Goal: Task Accomplishment & Management: Use online tool/utility

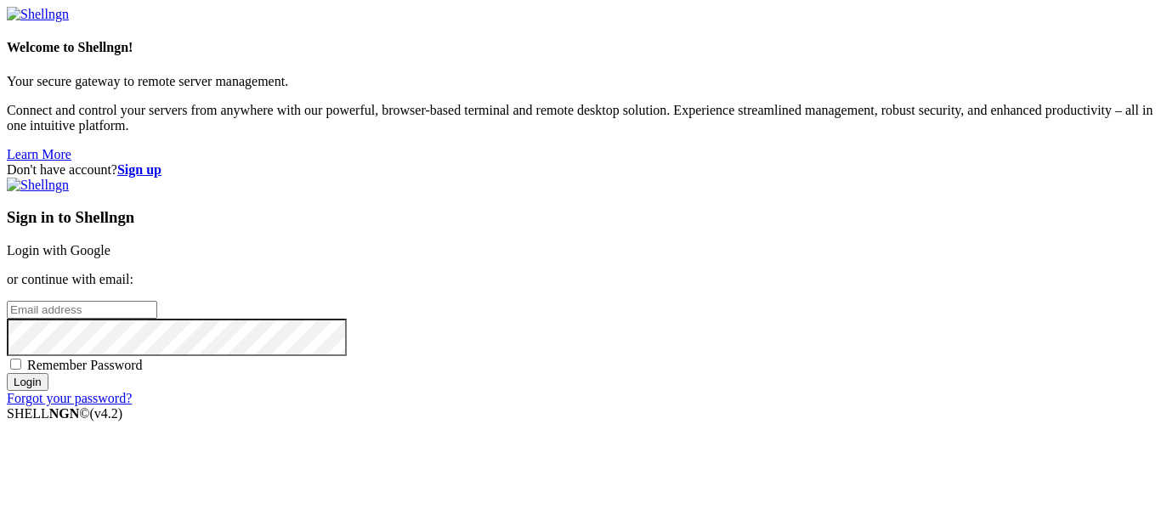
type input "[EMAIL_ADDRESS][DOMAIN_NAME]"
click at [48, 391] on input "Login" at bounding box center [28, 382] width 42 height 18
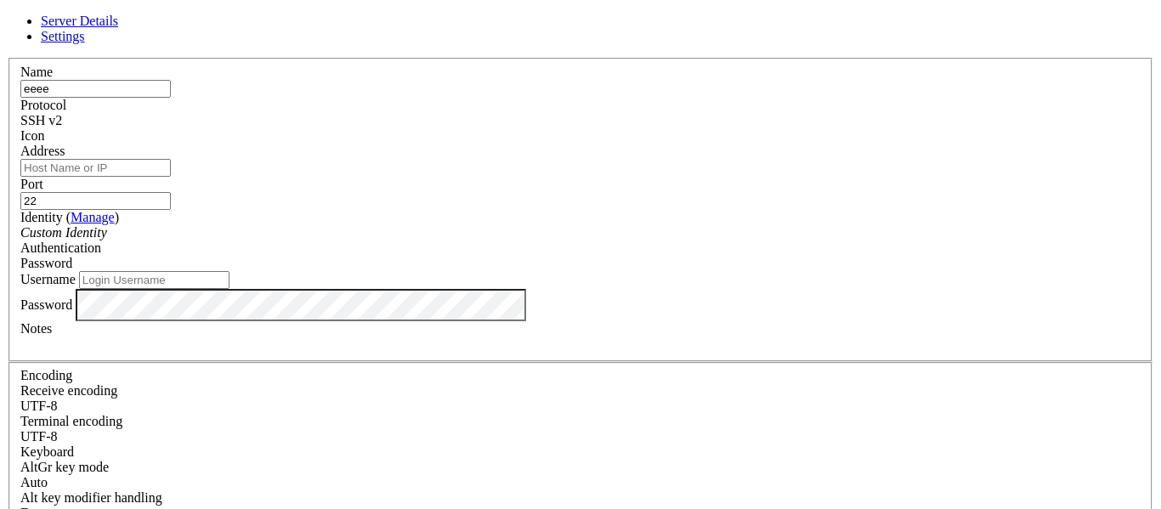
type input "eeee"
click at [171, 177] on input "Address" at bounding box center [95, 168] width 150 height 18
click at [647, 124] on div "SSH v2" at bounding box center [580, 120] width 1121 height 15
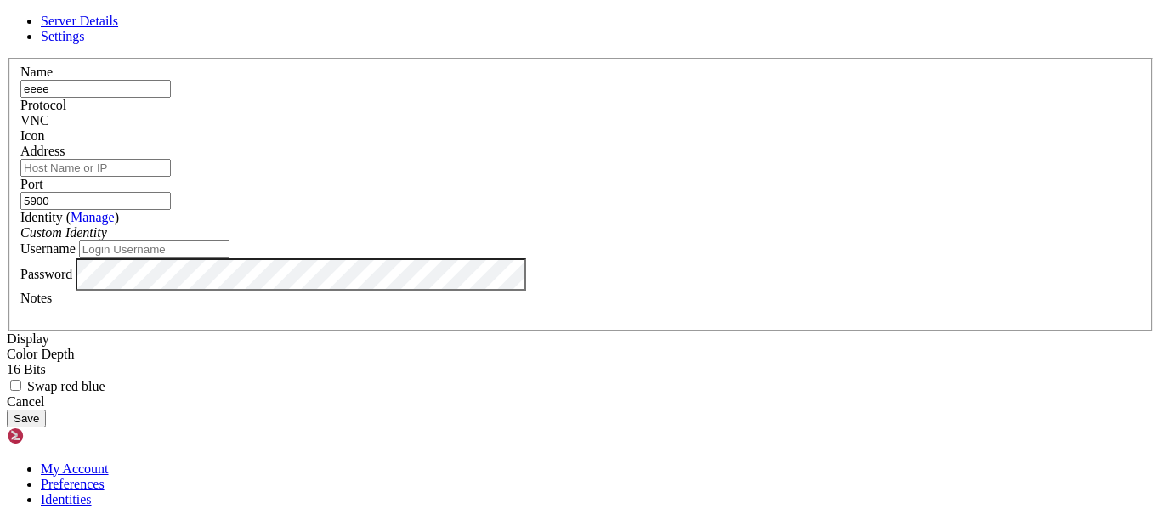
click at [171, 192] on input "5900" at bounding box center [95, 201] width 150 height 18
type input "8081"
click at [171, 159] on input "Address" at bounding box center [95, 168] width 150 height 18
type input "[TECHNICAL_ID]"
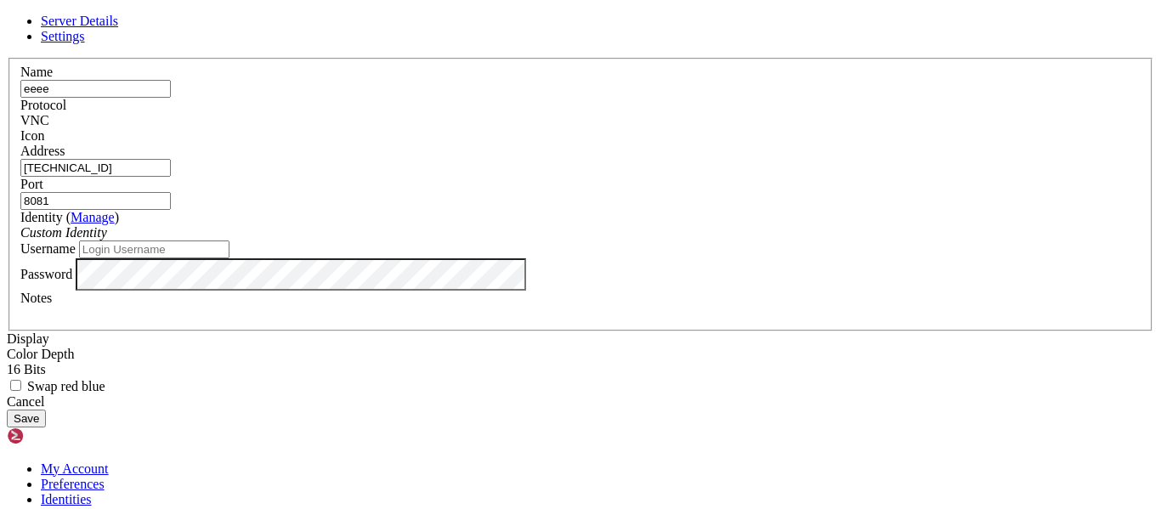
click at [775, 225] on div "Custom Identity" at bounding box center [580, 232] width 1121 height 15
click at [46, 428] on button "Save" at bounding box center [26, 419] width 39 height 18
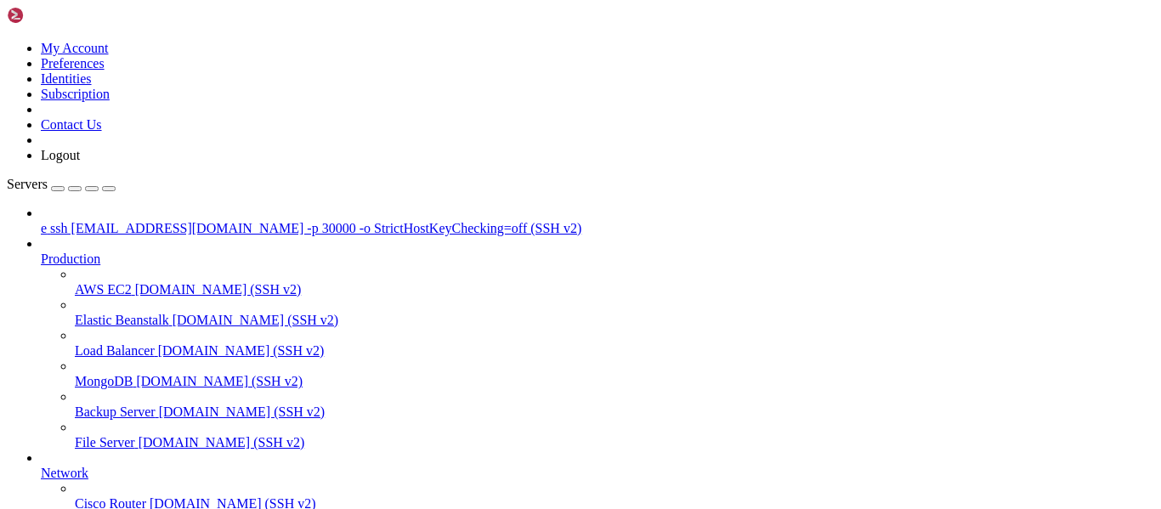
scroll to position [222, 0]
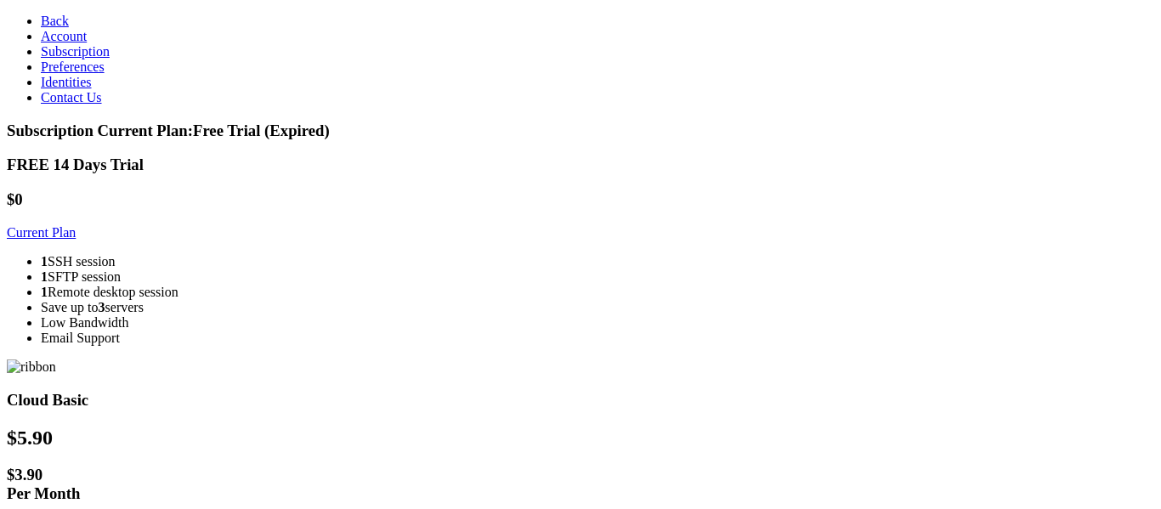
scroll to position [82, 0]
click at [76, 225] on link "Current Plan" at bounding box center [41, 232] width 69 height 14
